Goal: Use online tool/utility: Utilize a website feature to perform a specific function

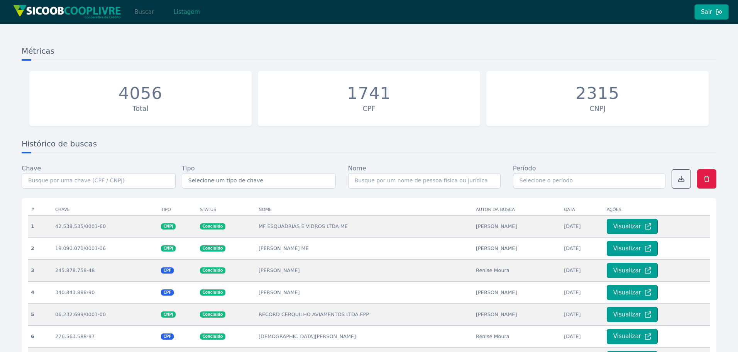
click at [135, 11] on button "Buscar" at bounding box center [144, 11] width 33 height 15
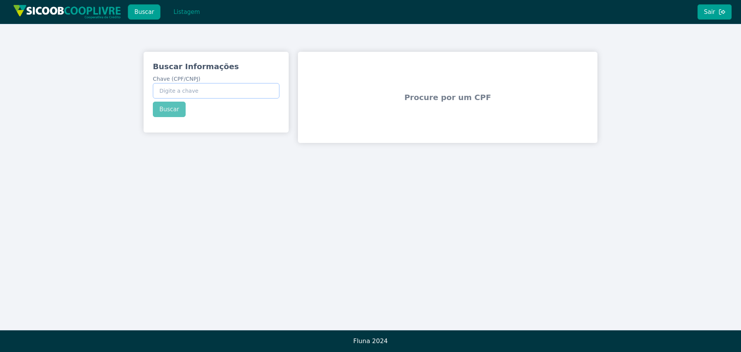
drag, startPoint x: 222, startPoint y: 86, endPoint x: 196, endPoint y: 93, distance: 27.2
click at [212, 90] on input "Chave (CPF/CNPJ)" at bounding box center [216, 90] width 127 height 15
paste input "394.292.908-27"
type input "394.292.908-27"
click at [162, 111] on div "Buscar Informações Chave (CPF/CNPJ) 394.292.908-27 Buscar" at bounding box center [216, 89] width 145 height 74
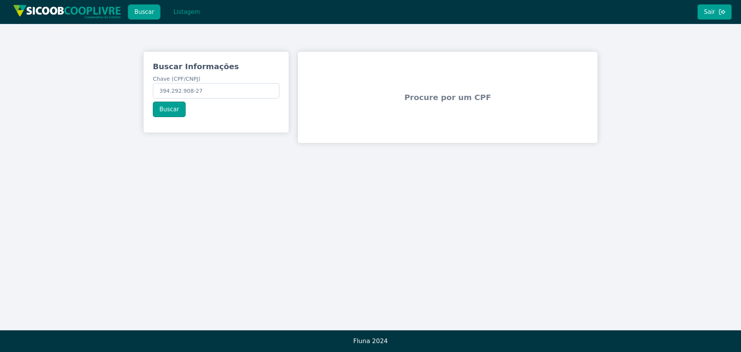
click at [162, 111] on button "Buscar" at bounding box center [169, 109] width 33 height 15
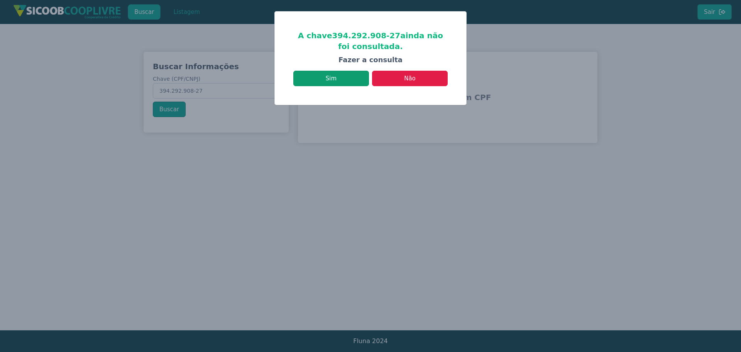
click at [335, 76] on button "Sim" at bounding box center [331, 78] width 76 height 15
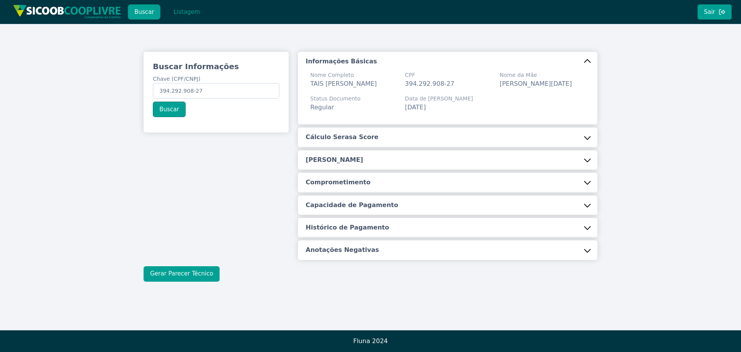
click at [168, 281] on button "Gerar Parecer Técnico" at bounding box center [182, 273] width 76 height 15
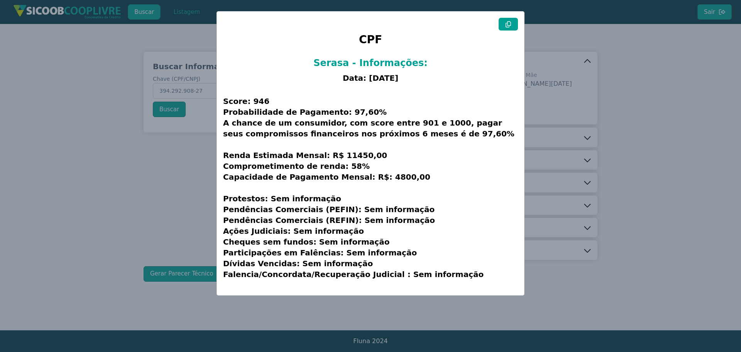
click at [503, 21] on button at bounding box center [508, 24] width 19 height 13
click at [669, 128] on modal-container "CPF Serasa - Informações: Data: [DATE] Score: 946 Probabilidade de Pagamento: 9…" at bounding box center [370, 176] width 741 height 352
